Goal: Task Accomplishment & Management: Manage account settings

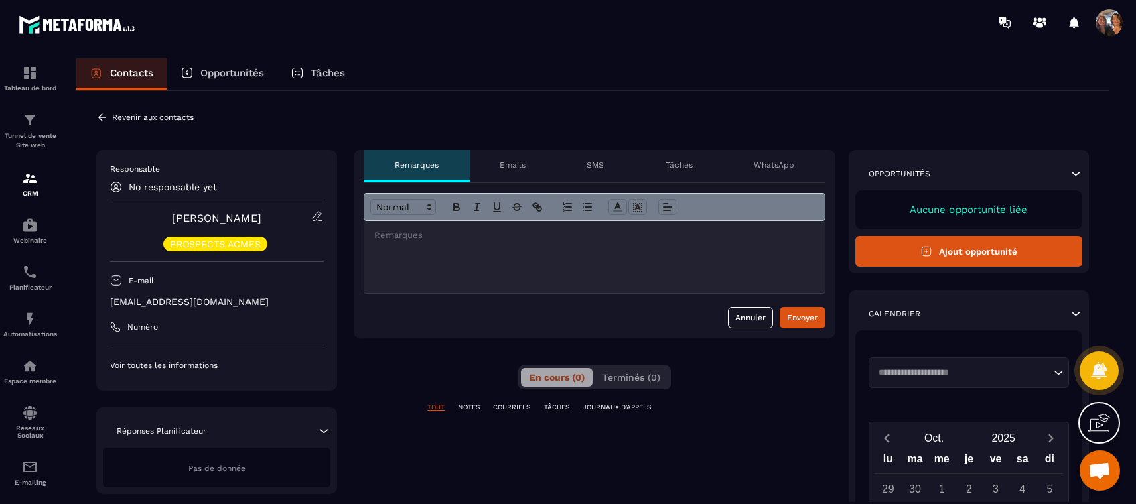
scroll to position [2501, 0]
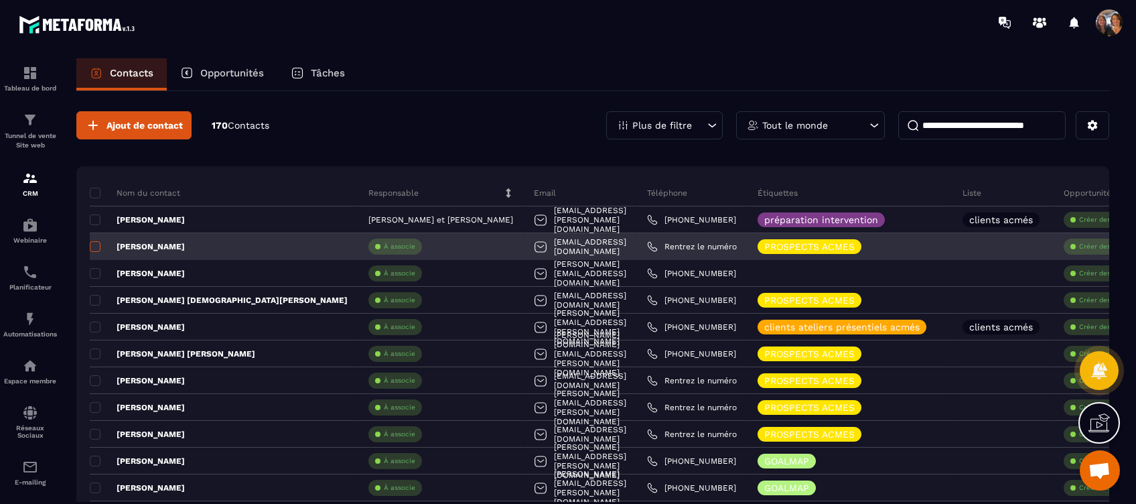
click at [94, 245] on span at bounding box center [95, 246] width 11 height 11
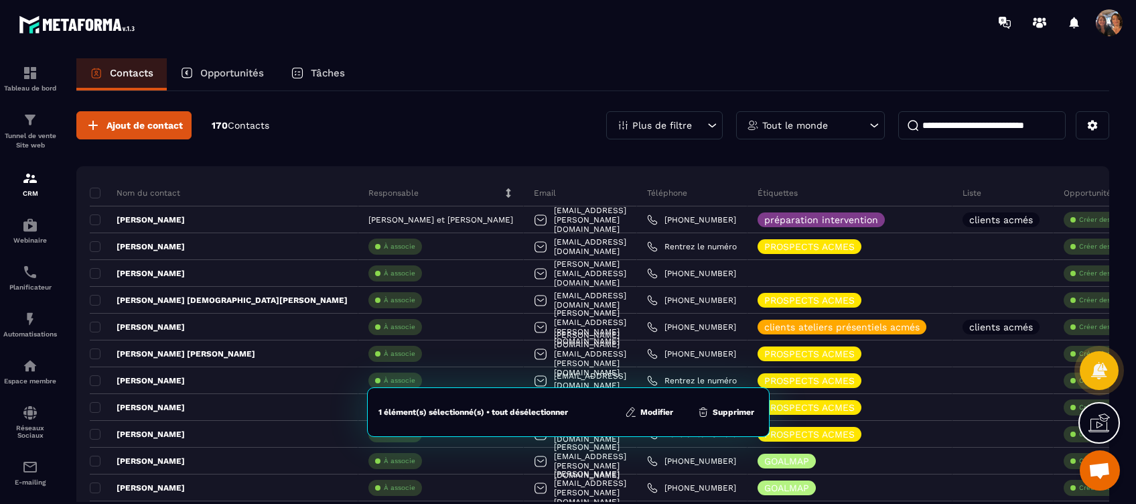
click at [645, 407] on button "Modifier" at bounding box center [649, 411] width 56 height 13
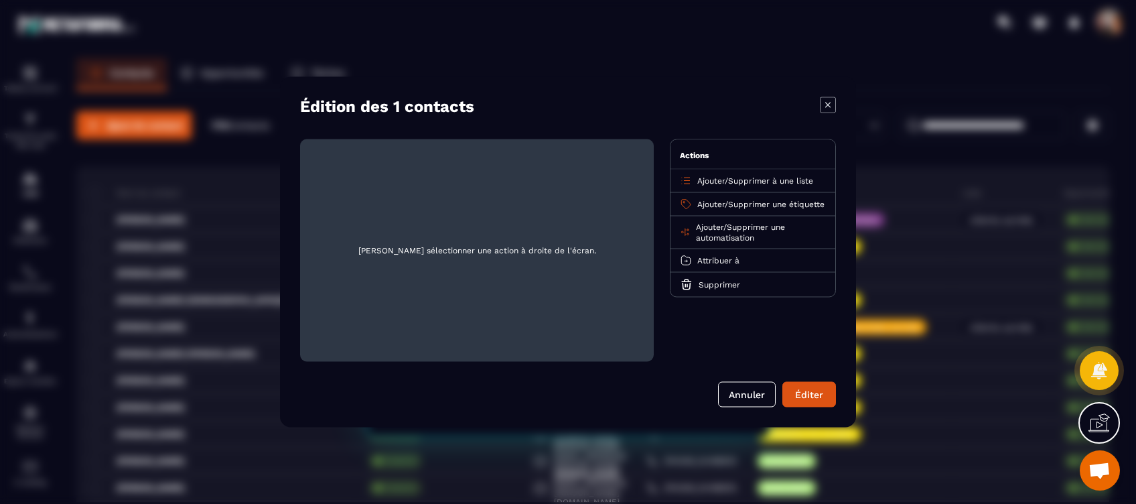
click at [708, 177] on span "Ajouter" at bounding box center [710, 180] width 27 height 9
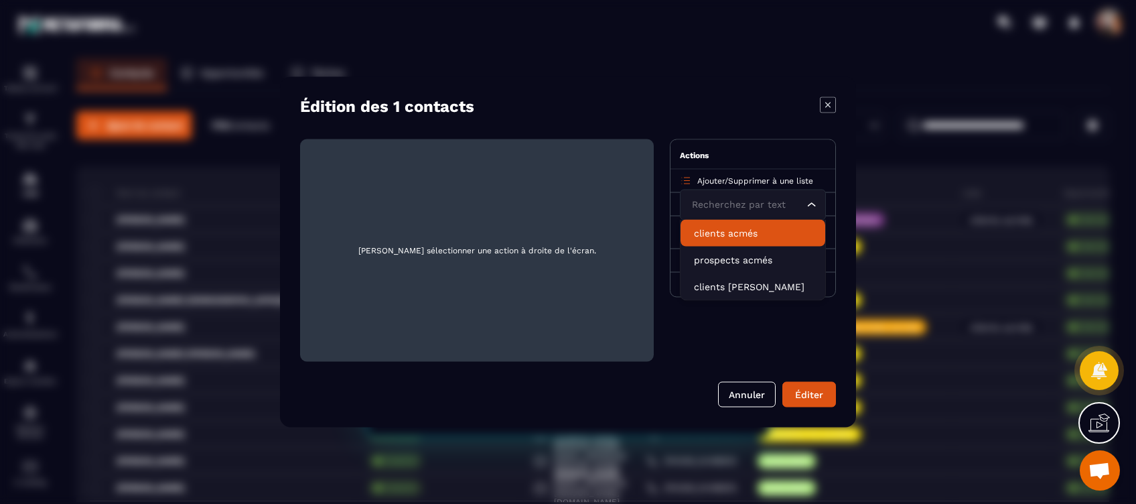
click at [726, 237] on p "clients acmés" at bounding box center [753, 232] width 118 height 13
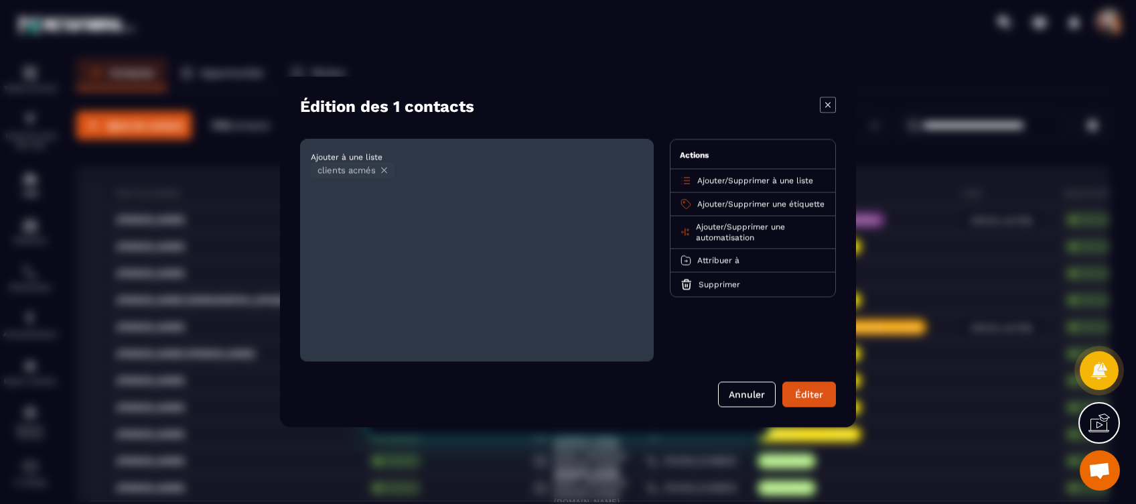
click at [805, 387] on button "Éditer" at bounding box center [809, 394] width 54 height 25
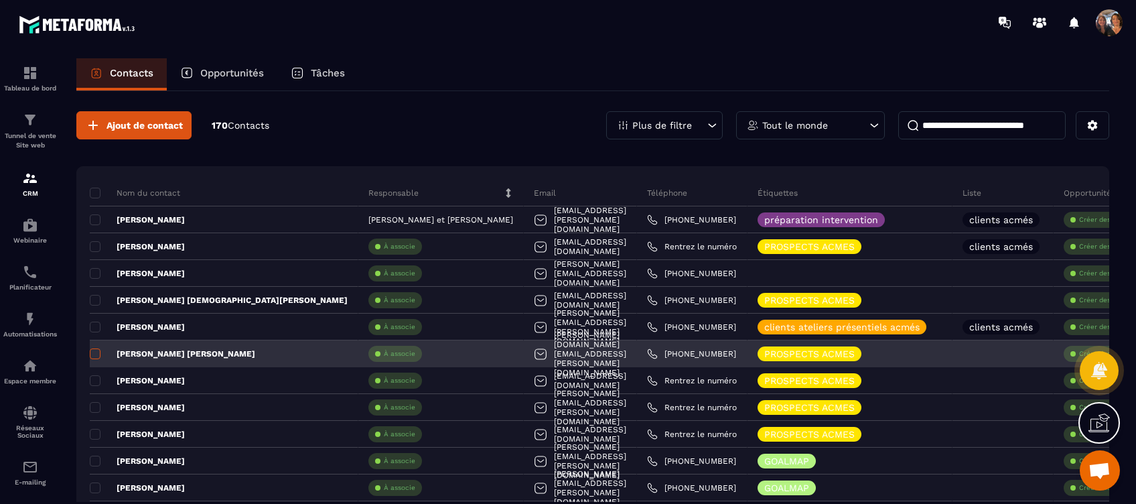
click at [93, 353] on span at bounding box center [95, 353] width 11 height 11
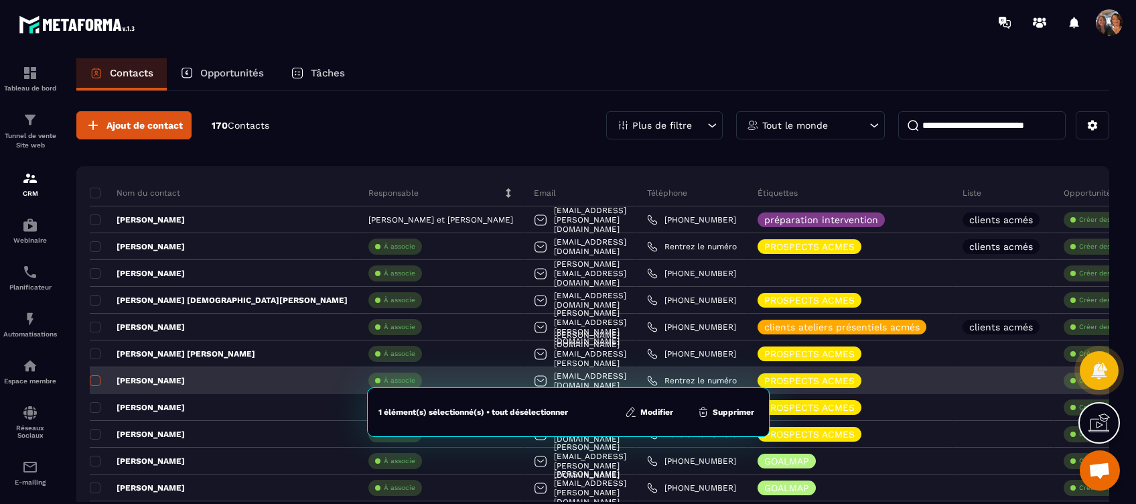
click at [96, 380] on span at bounding box center [95, 380] width 11 height 11
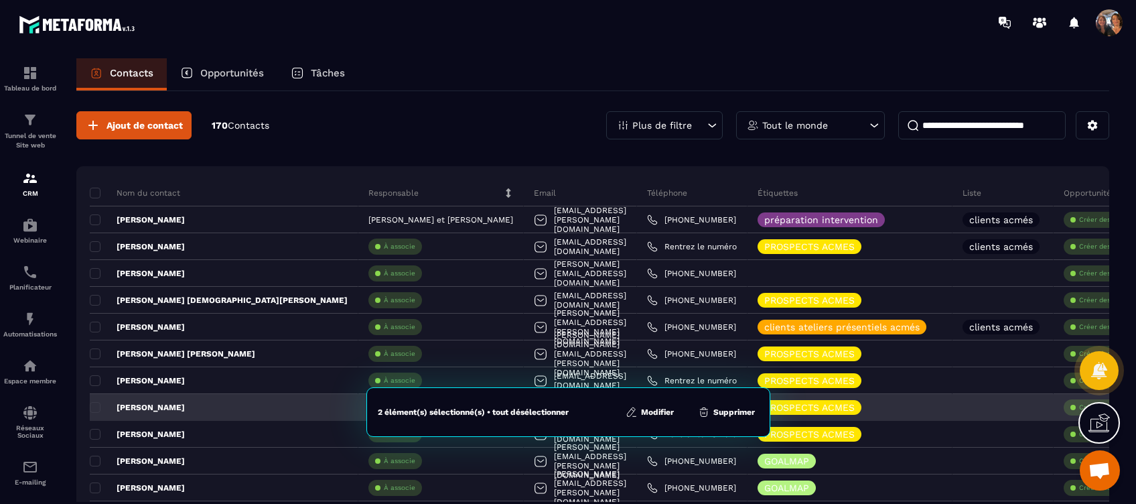
click at [96, 398] on div "[PERSON_NAME]" at bounding box center [224, 407] width 268 height 27
